Goal: Task Accomplishment & Management: Manage account settings

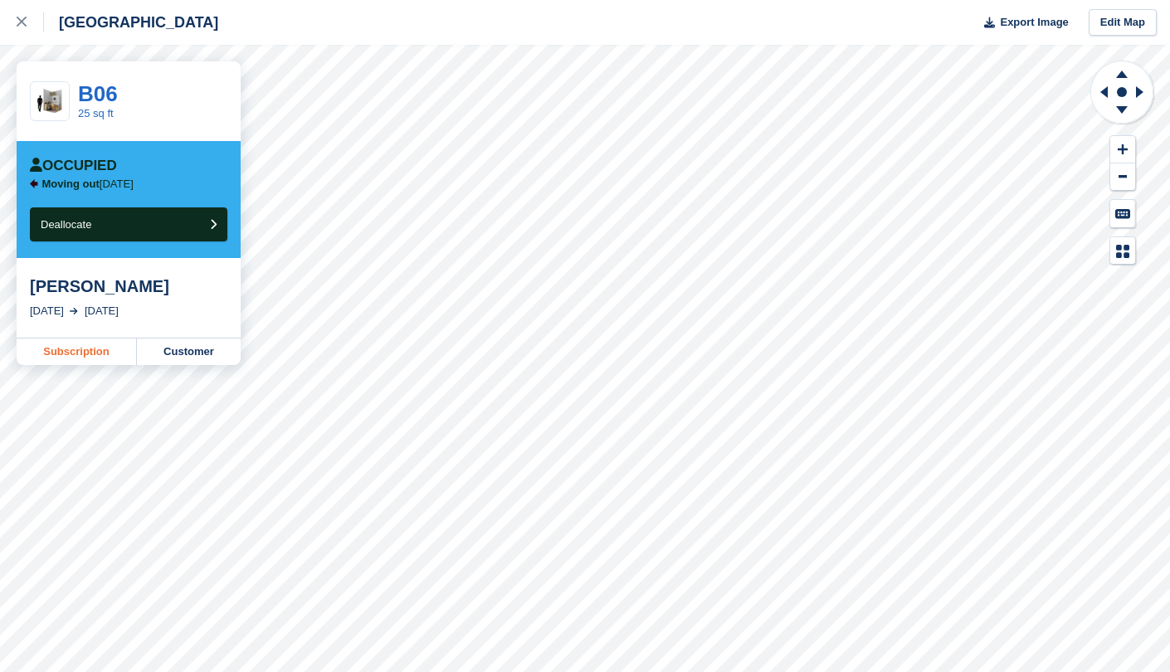
click at [99, 354] on link "Subscription" at bounding box center [77, 351] width 120 height 27
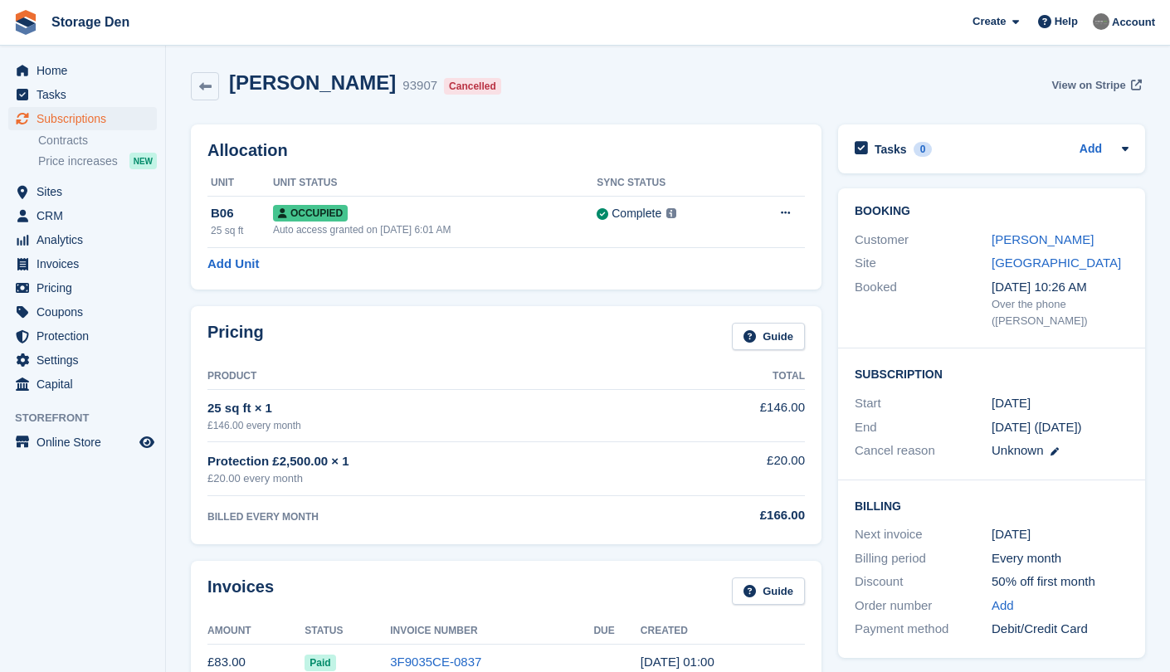
click at [1109, 88] on span "View on Stripe" at bounding box center [1088, 85] width 74 height 17
click at [77, 66] on span "Home" at bounding box center [87, 70] width 100 height 23
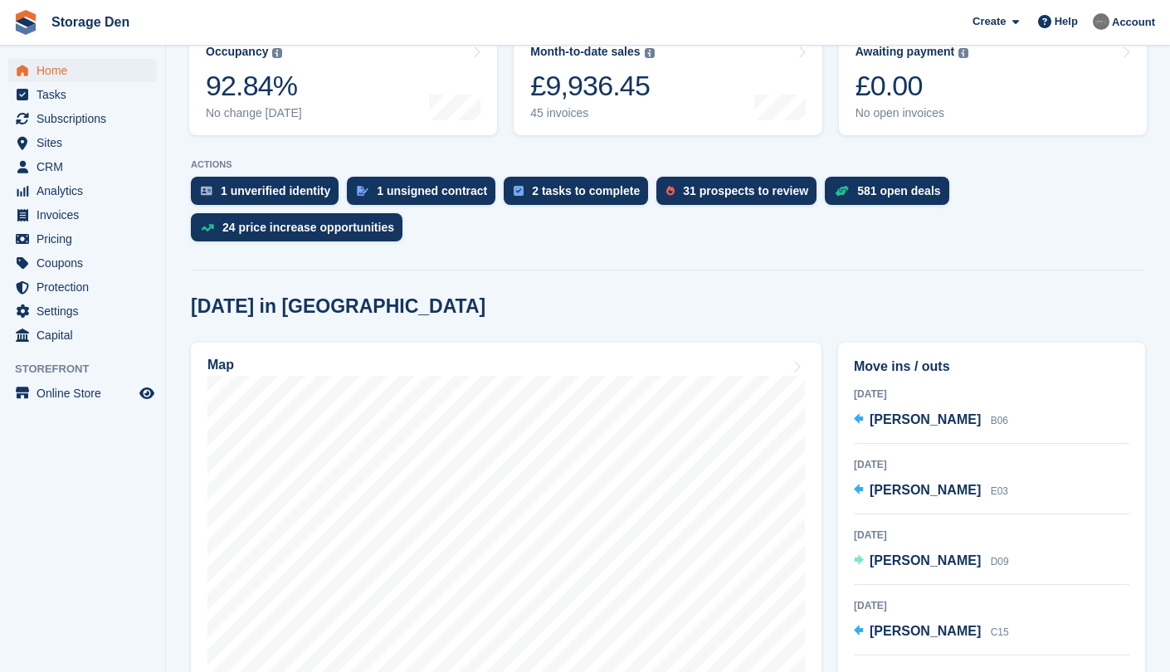
scroll to position [272, 0]
